Goal: Task Accomplishment & Management: Complete application form

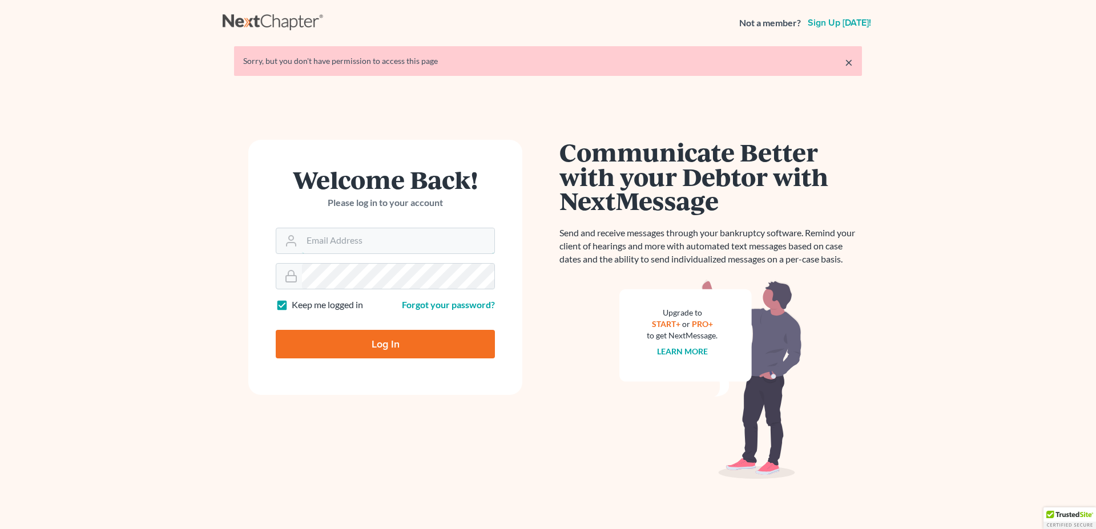
type input "[EMAIL_ADDRESS][DOMAIN_NAME]"
click at [350, 343] on input "Log In" at bounding box center [385, 344] width 219 height 29
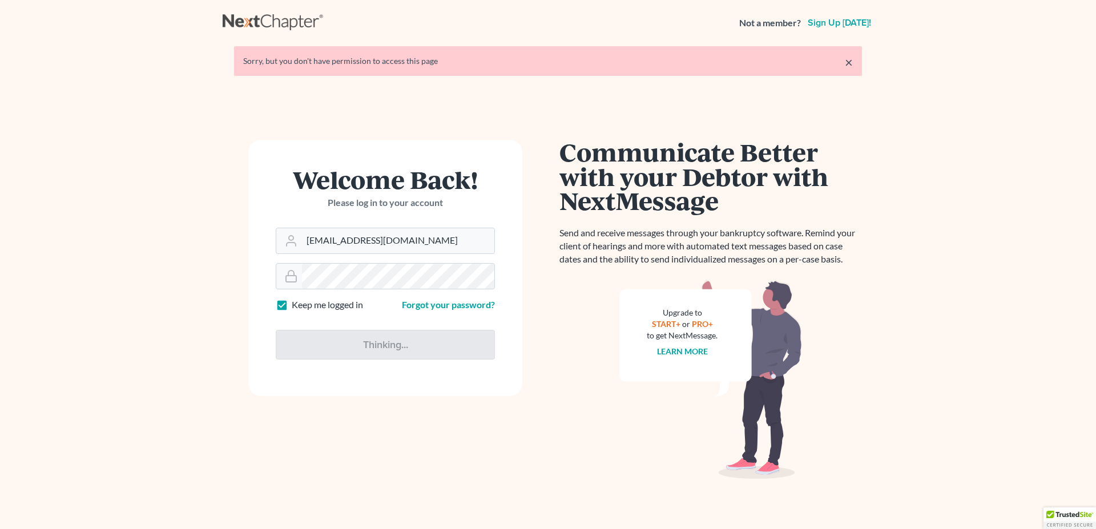
type input "Thinking..."
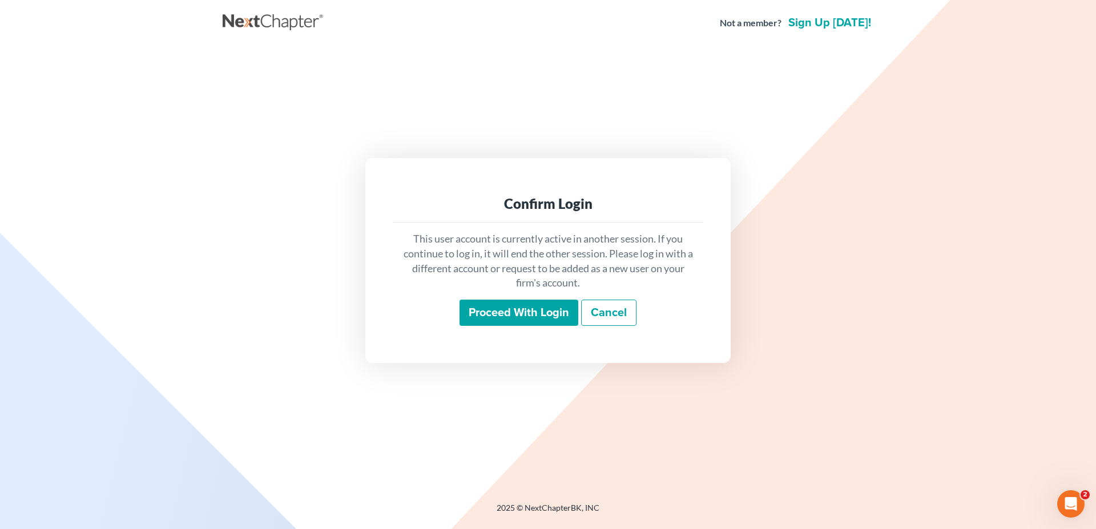
click at [522, 308] on input "Proceed with login" at bounding box center [518, 313] width 119 height 26
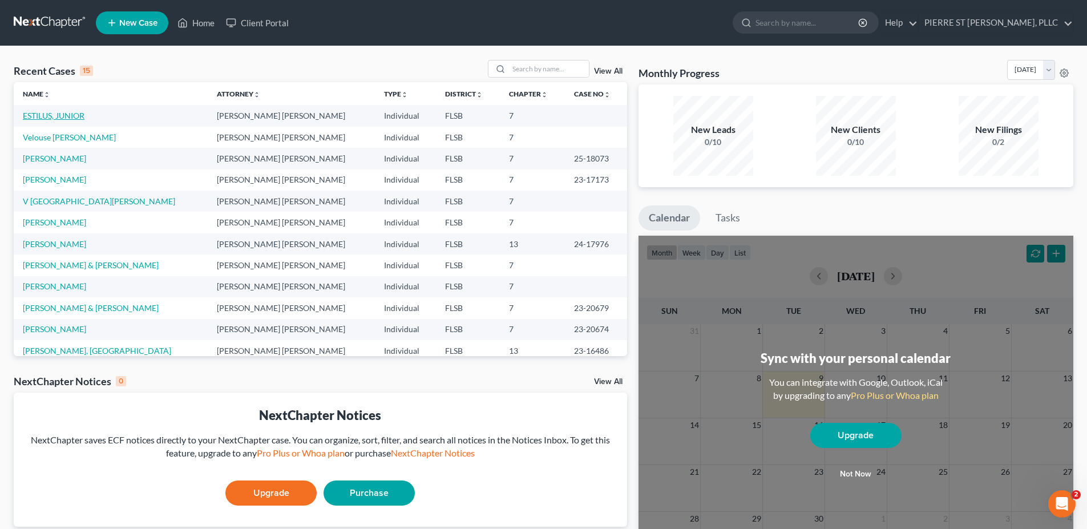
click at [60, 115] on link "ESTILUS, JUNIOR" at bounding box center [54, 116] width 62 height 10
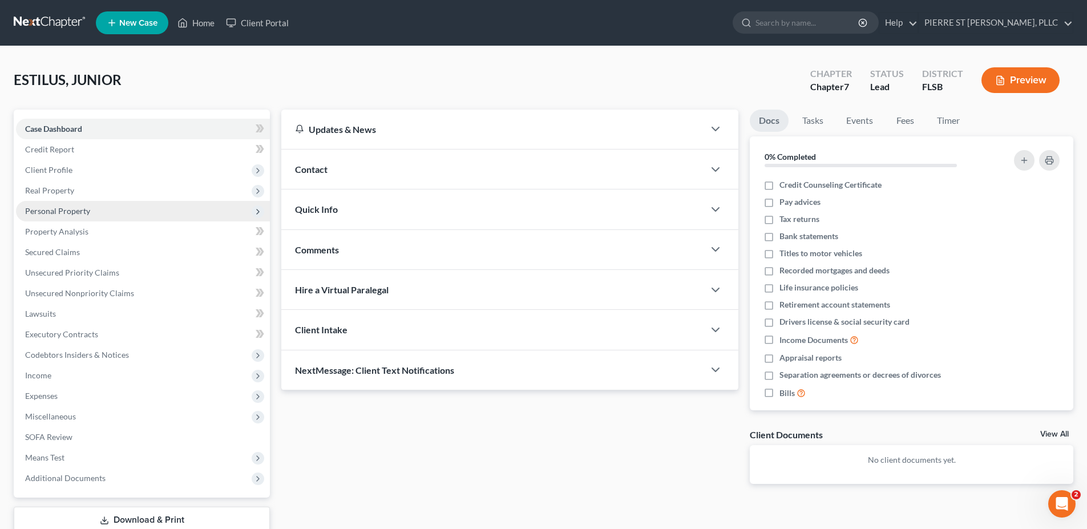
click at [49, 208] on span "Personal Property" at bounding box center [57, 211] width 65 height 10
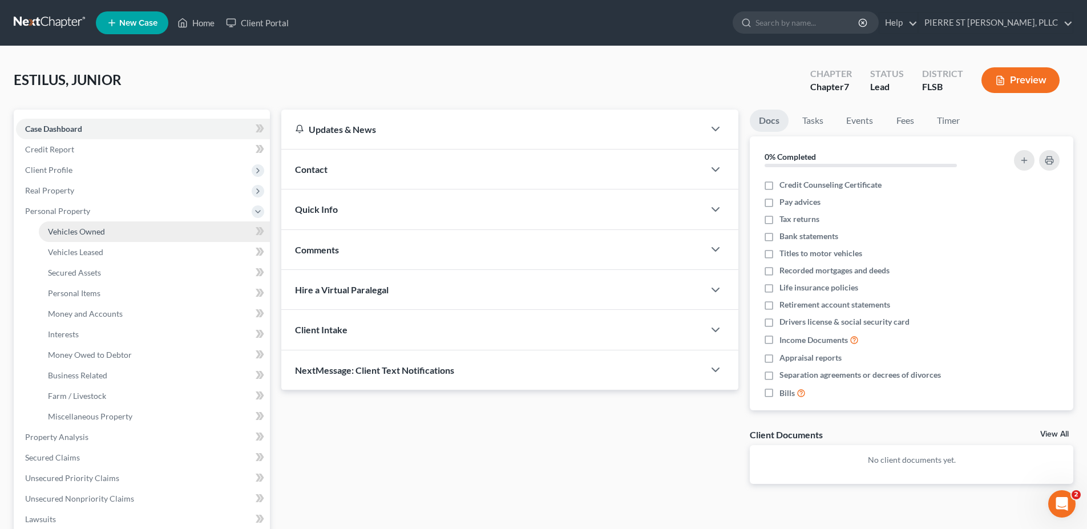
click at [61, 230] on span "Vehicles Owned" at bounding box center [76, 232] width 57 height 10
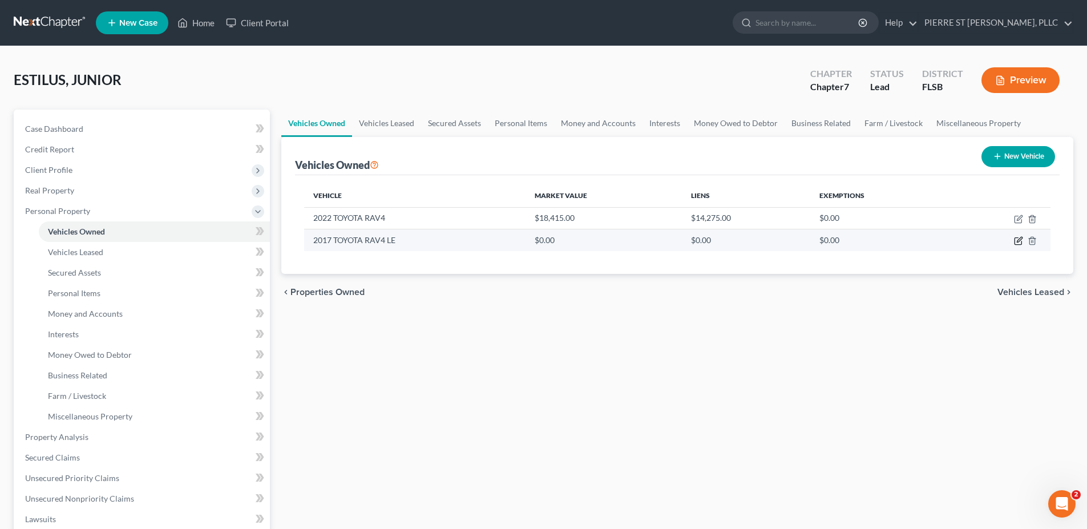
click at [1019, 243] on icon "button" at bounding box center [1018, 240] width 9 height 9
select select "0"
select select "9"
select select "3"
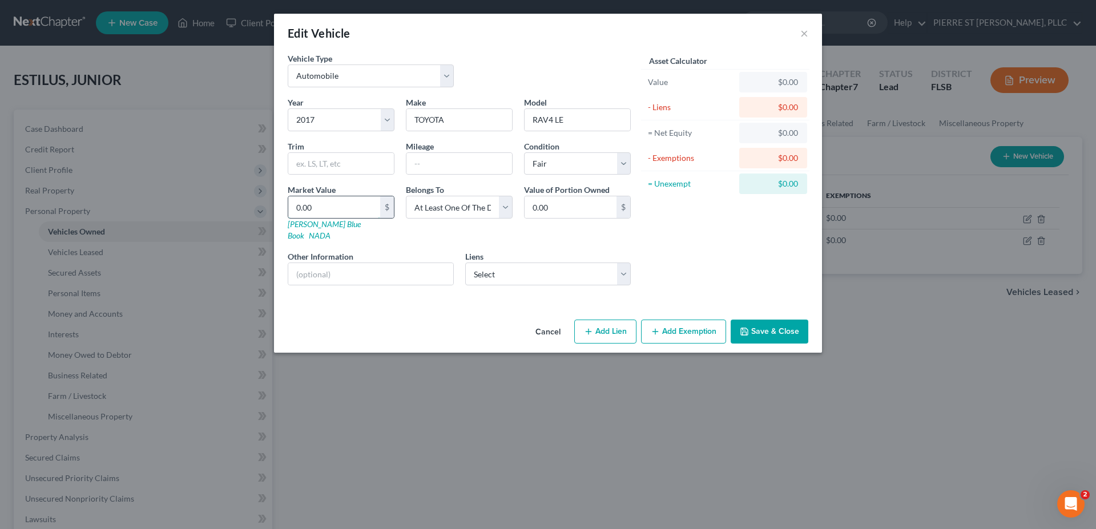
click at [329, 208] on input "0.00" at bounding box center [334, 207] width 92 height 22
click at [439, 165] on input "text" at bounding box center [459, 164] width 106 height 22
paste input "waiting to receive bank statement and updated ssi letter"
type input "waiting to receive bank statement and updated ssi letter"
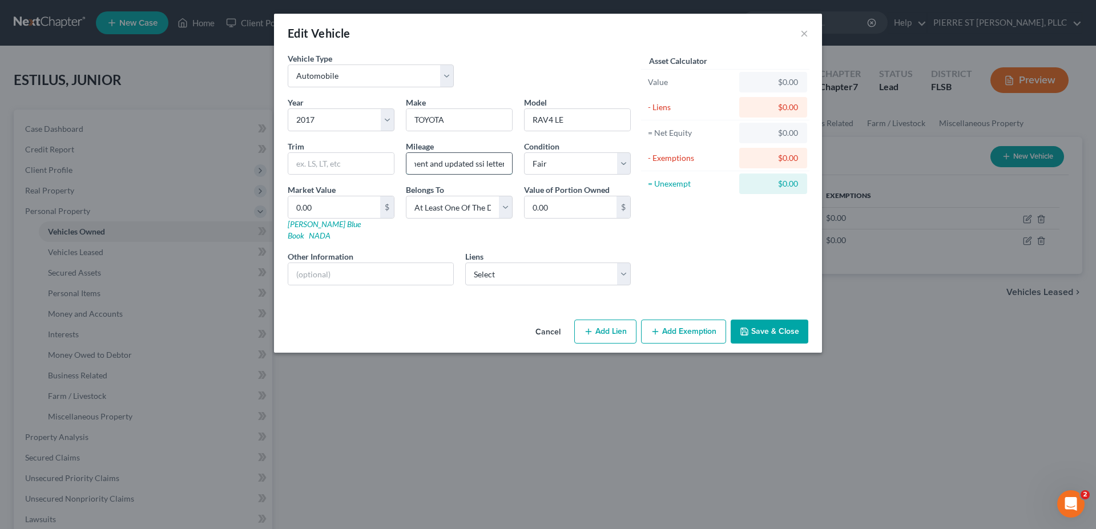
click at [453, 163] on input "waiting to receive bank statement and updated ssi letter" at bounding box center [459, 164] width 106 height 22
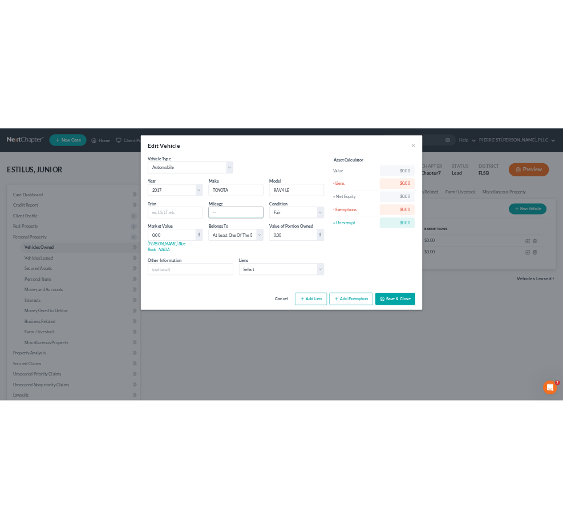
scroll to position [0, 0]
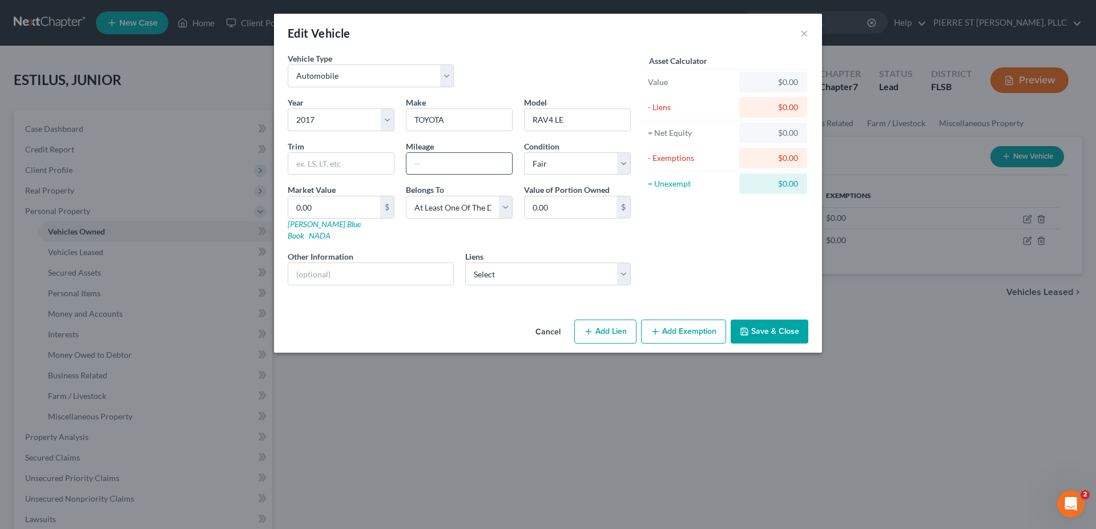
paste input "127,670"
click at [449, 166] on input "127,670" at bounding box center [459, 164] width 106 height 22
type input "127,670"
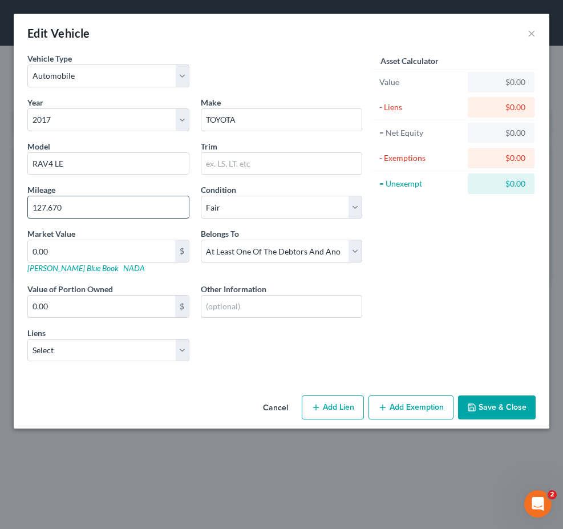
click at [37, 197] on input "127,670" at bounding box center [108, 207] width 161 height 22
click at [89, 205] on input "127,670" at bounding box center [108, 207] width 161 height 22
click at [79, 379] on div "Vehicle Type Select Automobile Truck Trailer Watercraft Aircraft Motor Home Atv…" at bounding box center [282, 222] width 536 height 338
click at [78, 253] on input "0.00" at bounding box center [101, 251] width 147 height 22
type input "9"
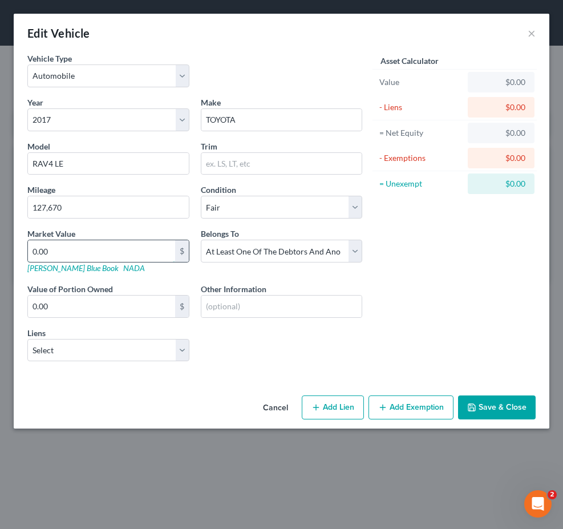
type input "9.00"
type input "8"
type input "8.00"
type input "87"
type input "87.00"
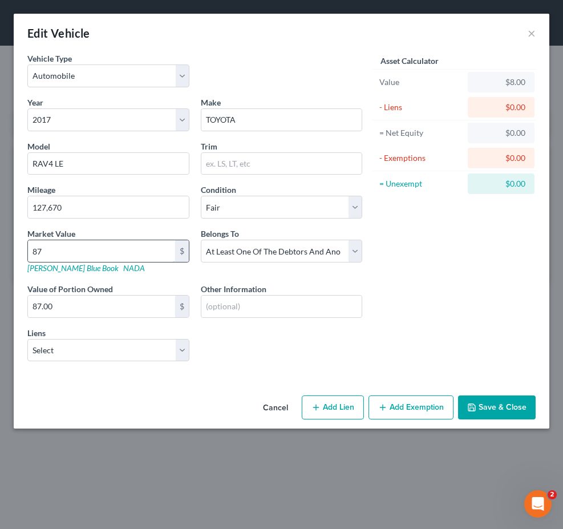
type input "877"
type input "877.00"
type input "8777"
type input "8,777.00"
type input "8,777"
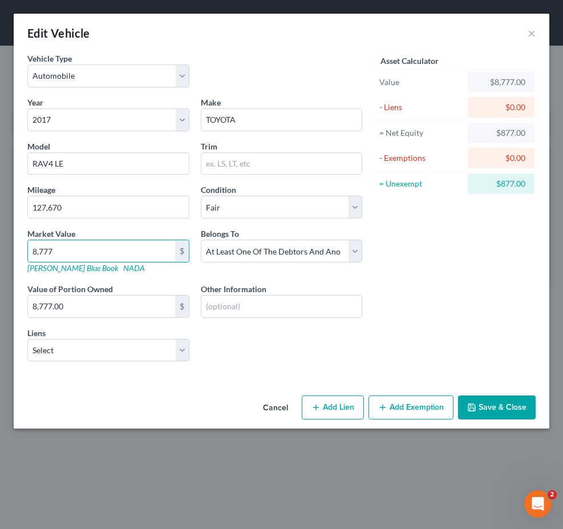
click at [223, 348] on div "Year Select 2026 2025 2024 2023 2022 2021 2020 2019 2018 2017 2016 2015 2014 20…" at bounding box center [195, 233] width 346 height 275
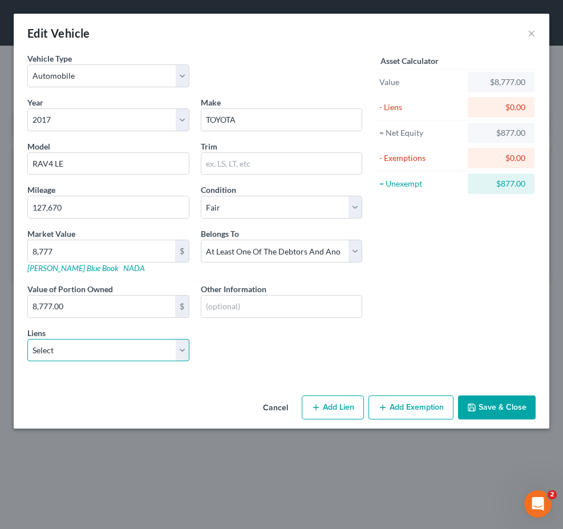
click at [171, 353] on select "Select Roundpoint - $173,653.00 Wfbna Auto - $14,543.00" at bounding box center [108, 350] width 162 height 23
select select "1"
click at [27, 339] on select "Select Roundpoint - $173,653.00 Wfbna Auto - $14,543.00" at bounding box center [108, 350] width 162 height 23
select select
select select "28"
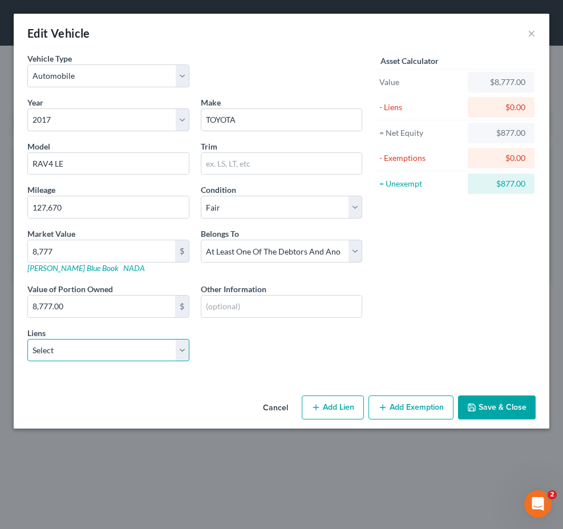
select select "0"
select select "2"
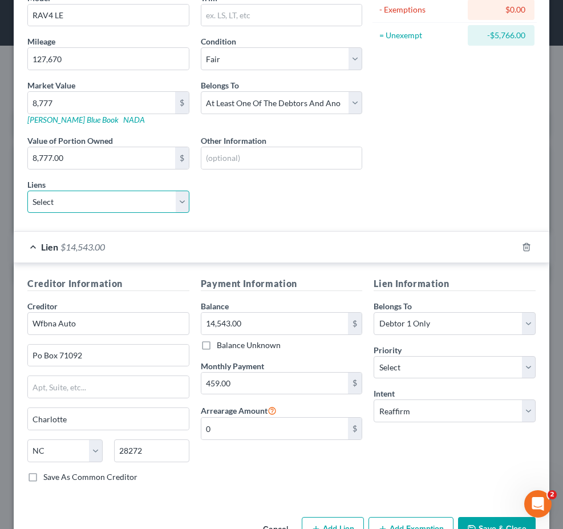
scroll to position [183, 0]
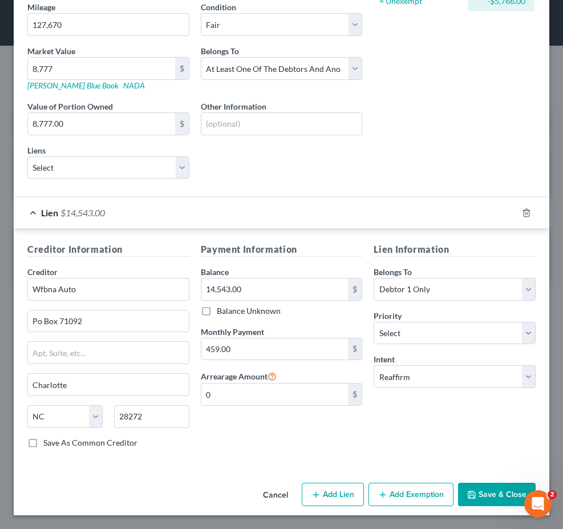
click at [402, 494] on button "Add Exemption" at bounding box center [411, 495] width 85 height 24
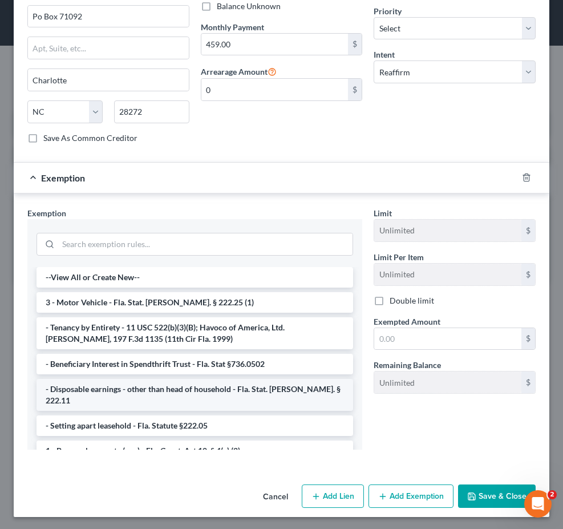
scroll to position [489, 0]
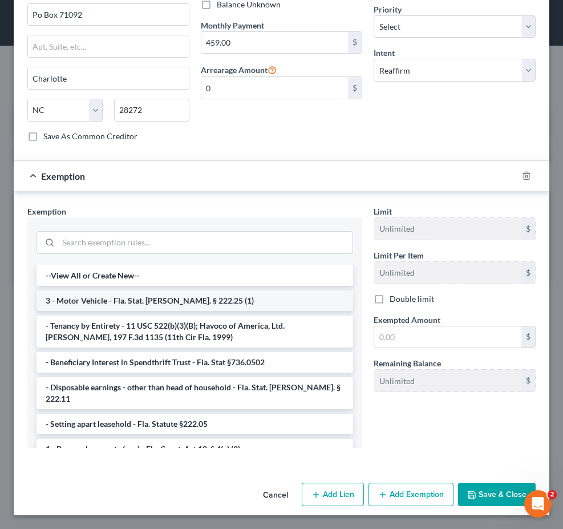
click at [125, 299] on li "3 - Motor Vehicle - Fla. Stat. Ann. § 222.25 (1)" at bounding box center [195, 300] width 317 height 21
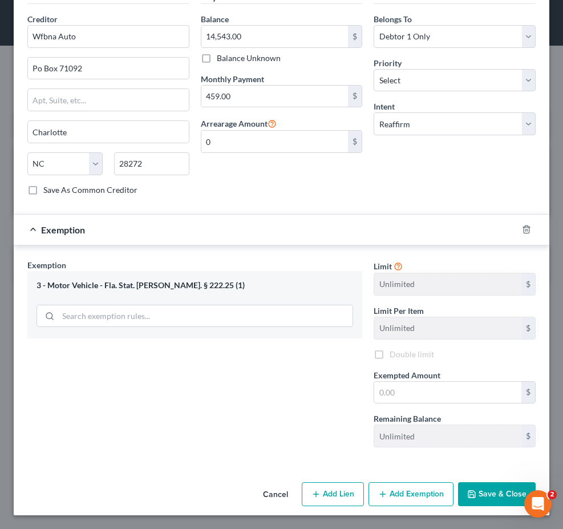
scroll to position [435, 0]
click at [475, 492] on button "Save & Close" at bounding box center [497, 494] width 78 height 24
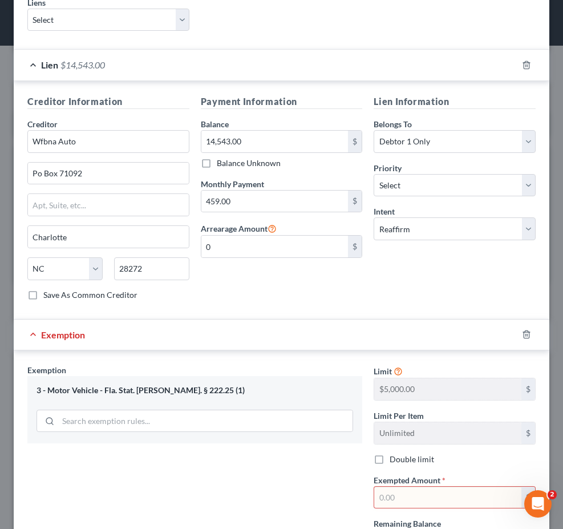
scroll to position [342, 0]
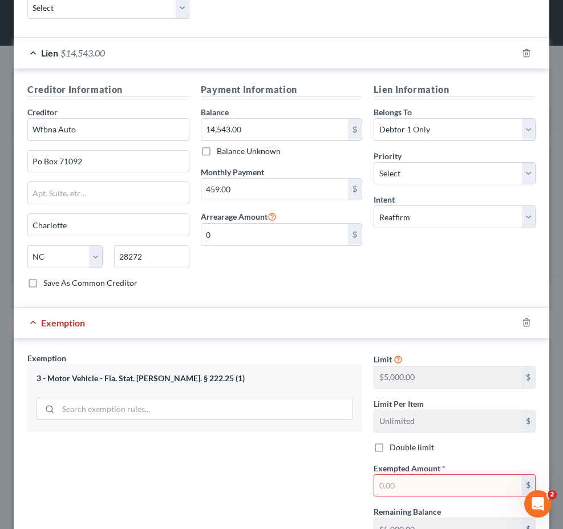
click at [396, 485] on input "text" at bounding box center [447, 486] width 147 height 22
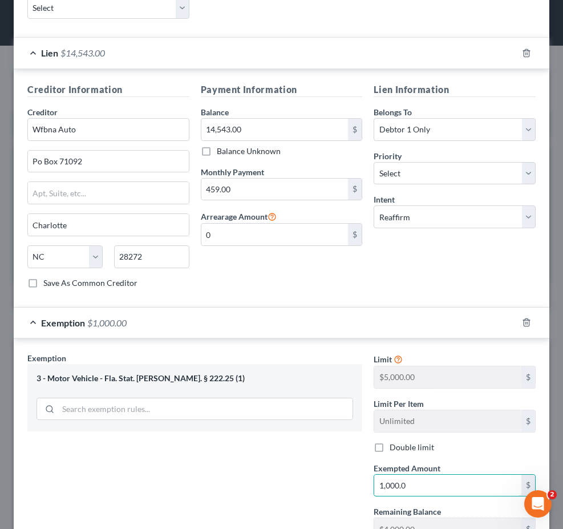
type input "1,000.00"
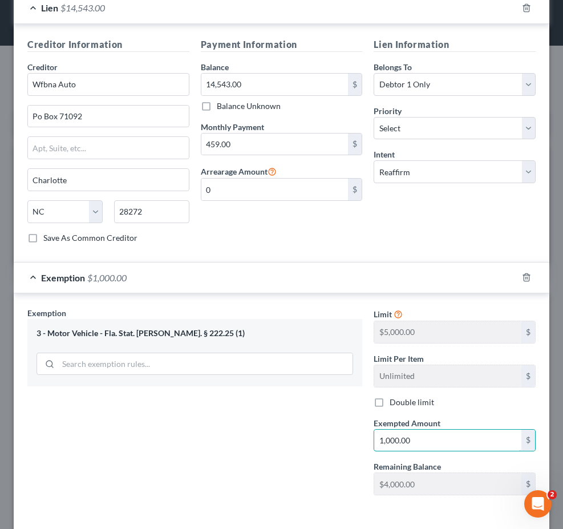
scroll to position [435, 0]
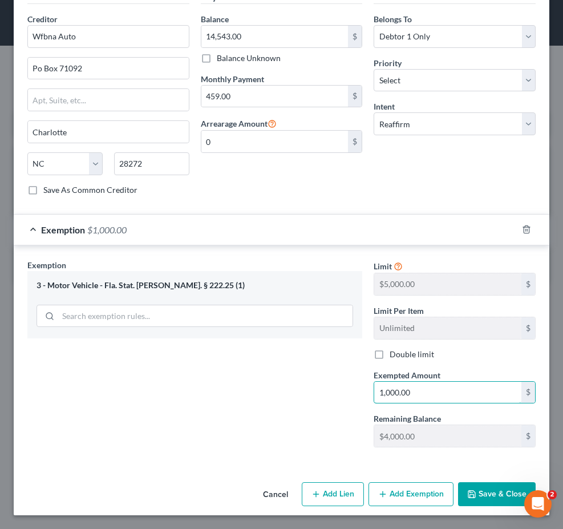
drag, startPoint x: 414, startPoint y: 391, endPoint x: 293, endPoint y: 394, distance: 121.0
click at [294, 394] on div "Exemption Set must be selected for CA. Exemption * 3 - Motor Vehicle - Fla. Sta…" at bounding box center [282, 358] width 520 height 198
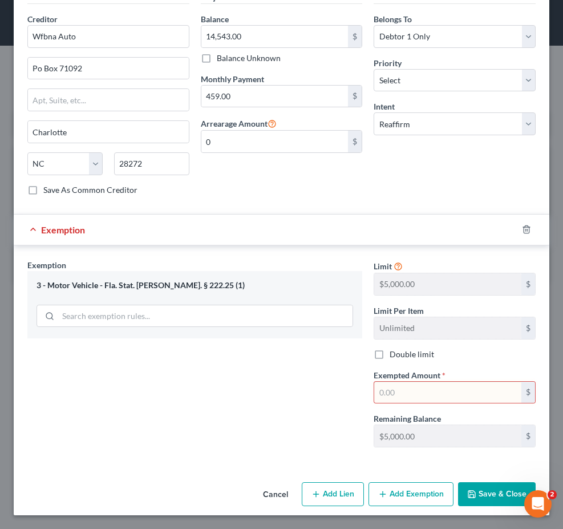
click at [508, 229] on div "Exemption" at bounding box center [266, 230] width 504 height 30
click at [522, 228] on icon "button" at bounding box center [526, 229] width 9 height 9
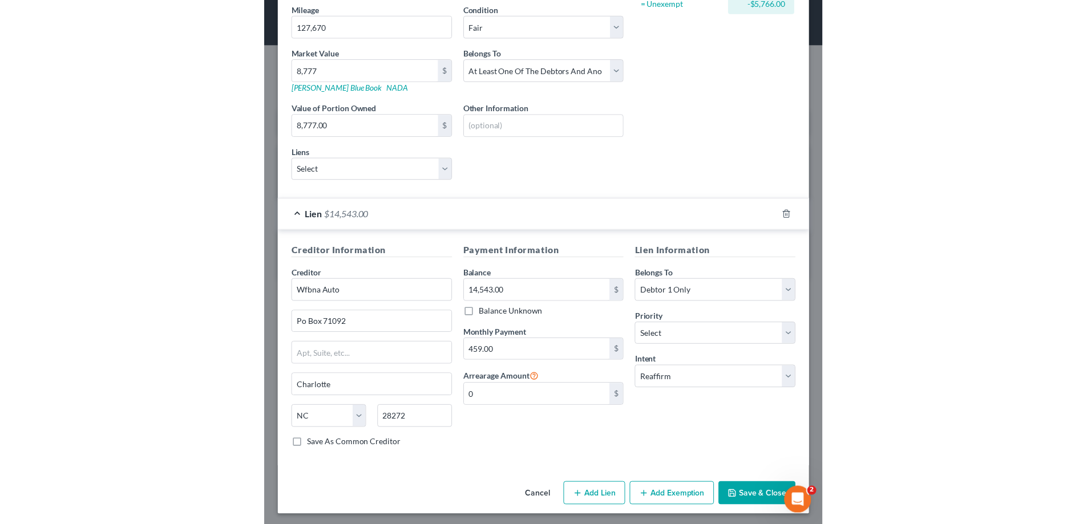
scroll to position [183, 0]
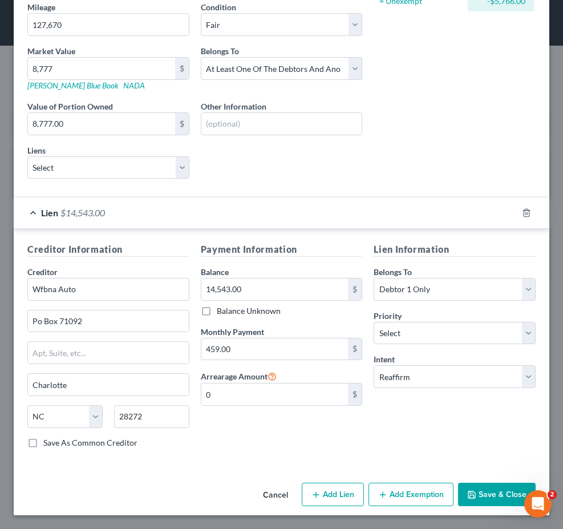
click at [484, 494] on button "Save & Close" at bounding box center [497, 495] width 78 height 24
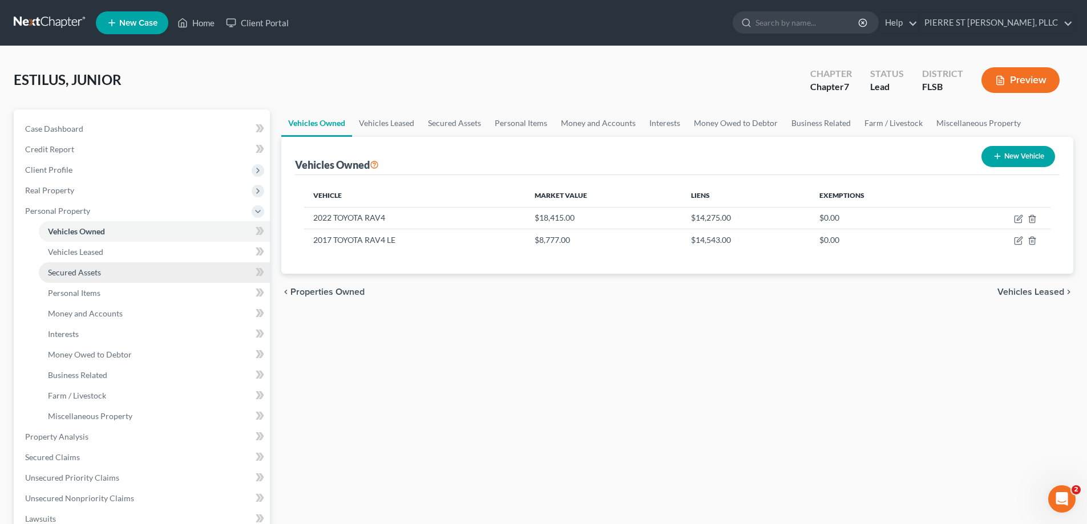
click at [69, 271] on span "Secured Assets" at bounding box center [74, 273] width 53 height 10
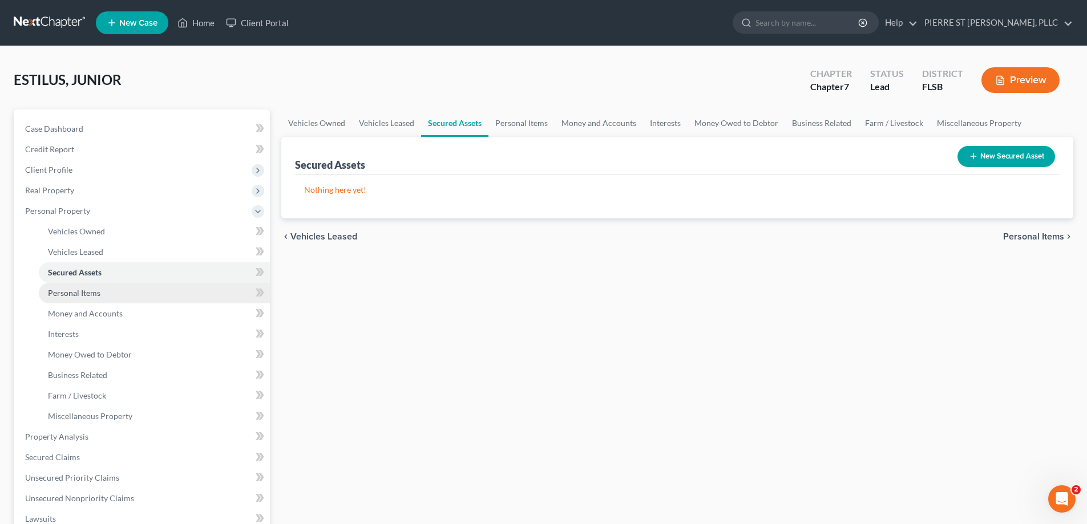
click at [70, 294] on span "Personal Items" at bounding box center [74, 293] width 53 height 10
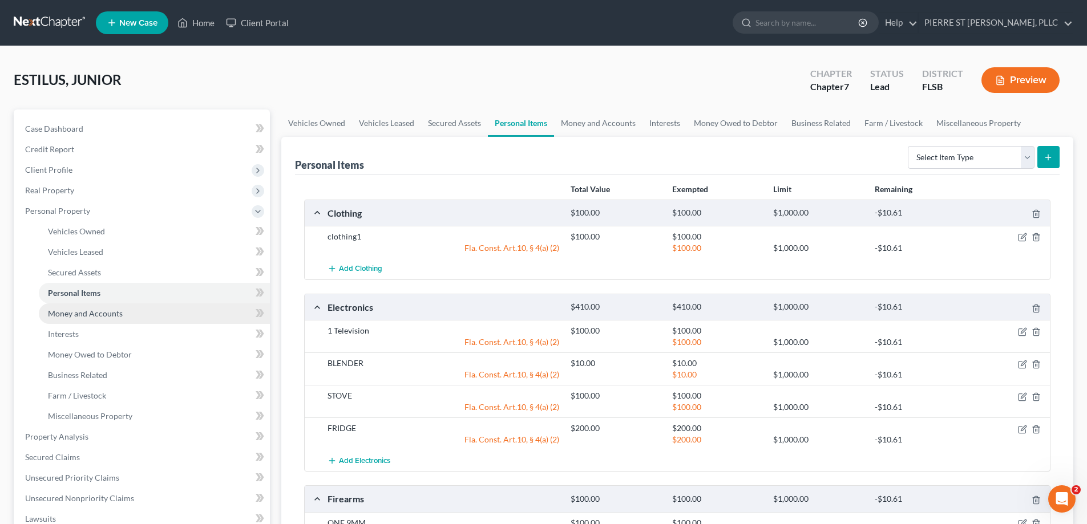
click at [75, 314] on span "Money and Accounts" at bounding box center [85, 314] width 75 height 10
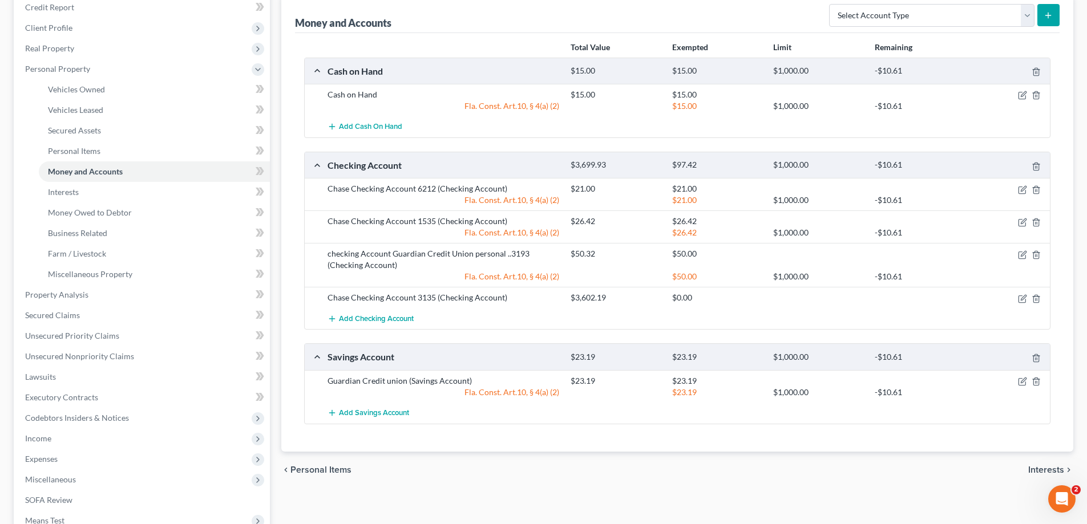
scroll to position [114, 0]
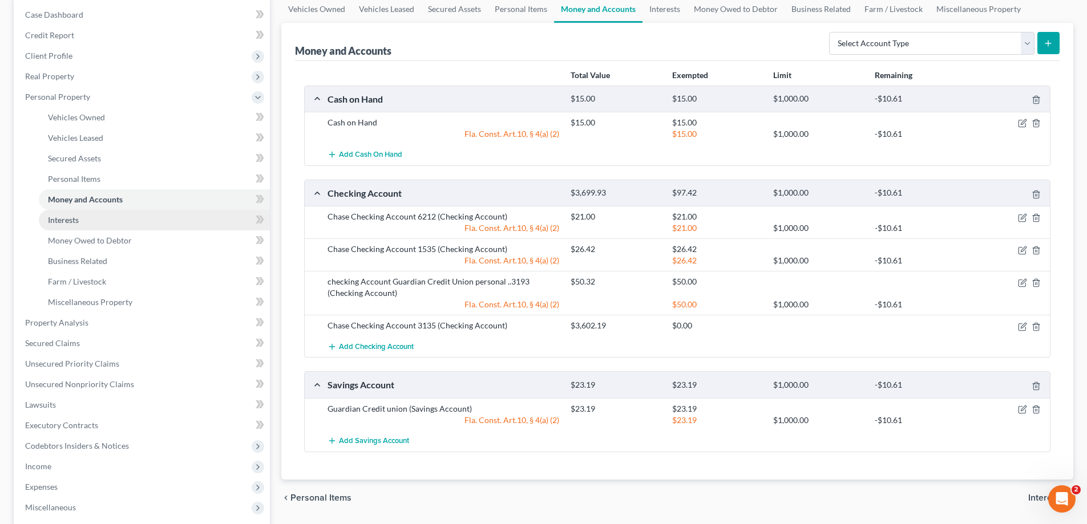
click at [83, 219] on link "Interests" at bounding box center [154, 220] width 231 height 21
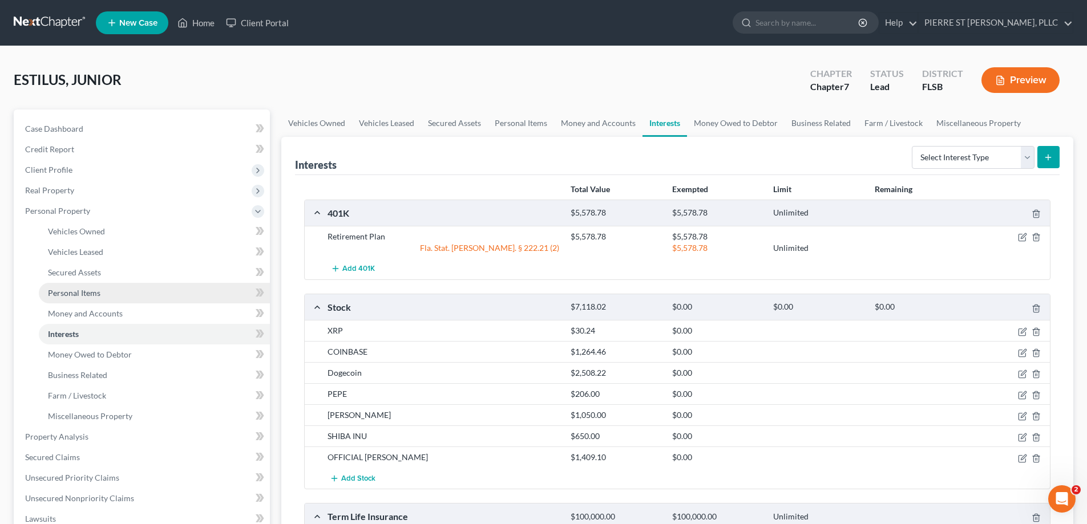
click at [86, 294] on span "Personal Items" at bounding box center [74, 293] width 53 height 10
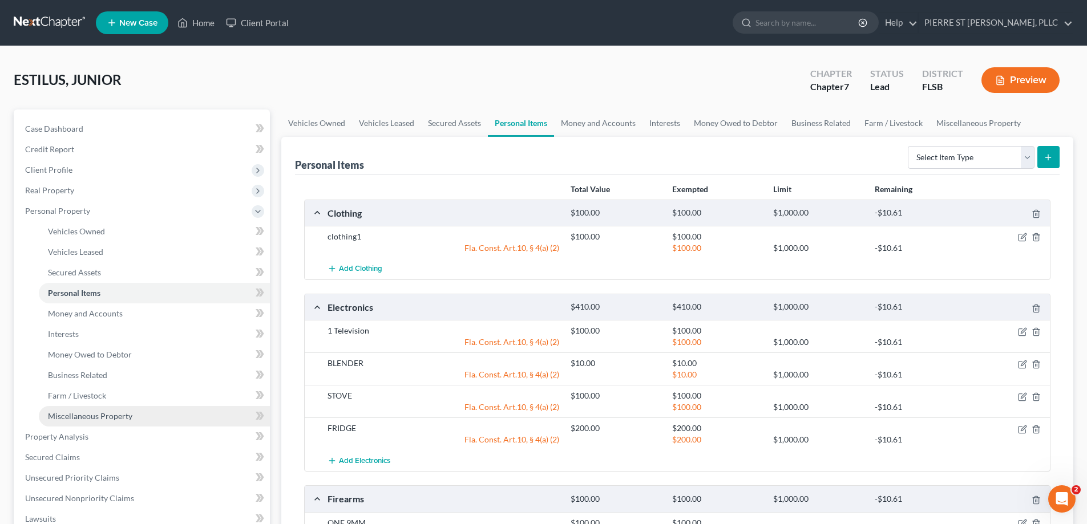
click at [76, 413] on span "Miscellaneous Property" at bounding box center [90, 416] width 84 height 10
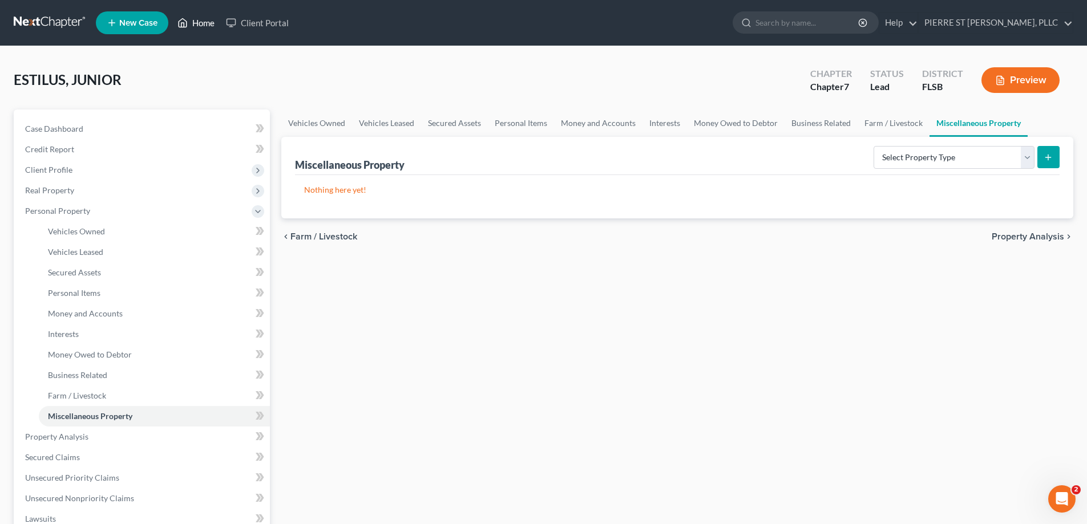
click at [210, 25] on link "Home" at bounding box center [196, 23] width 49 height 21
